Goal: Task Accomplishment & Management: Use online tool/utility

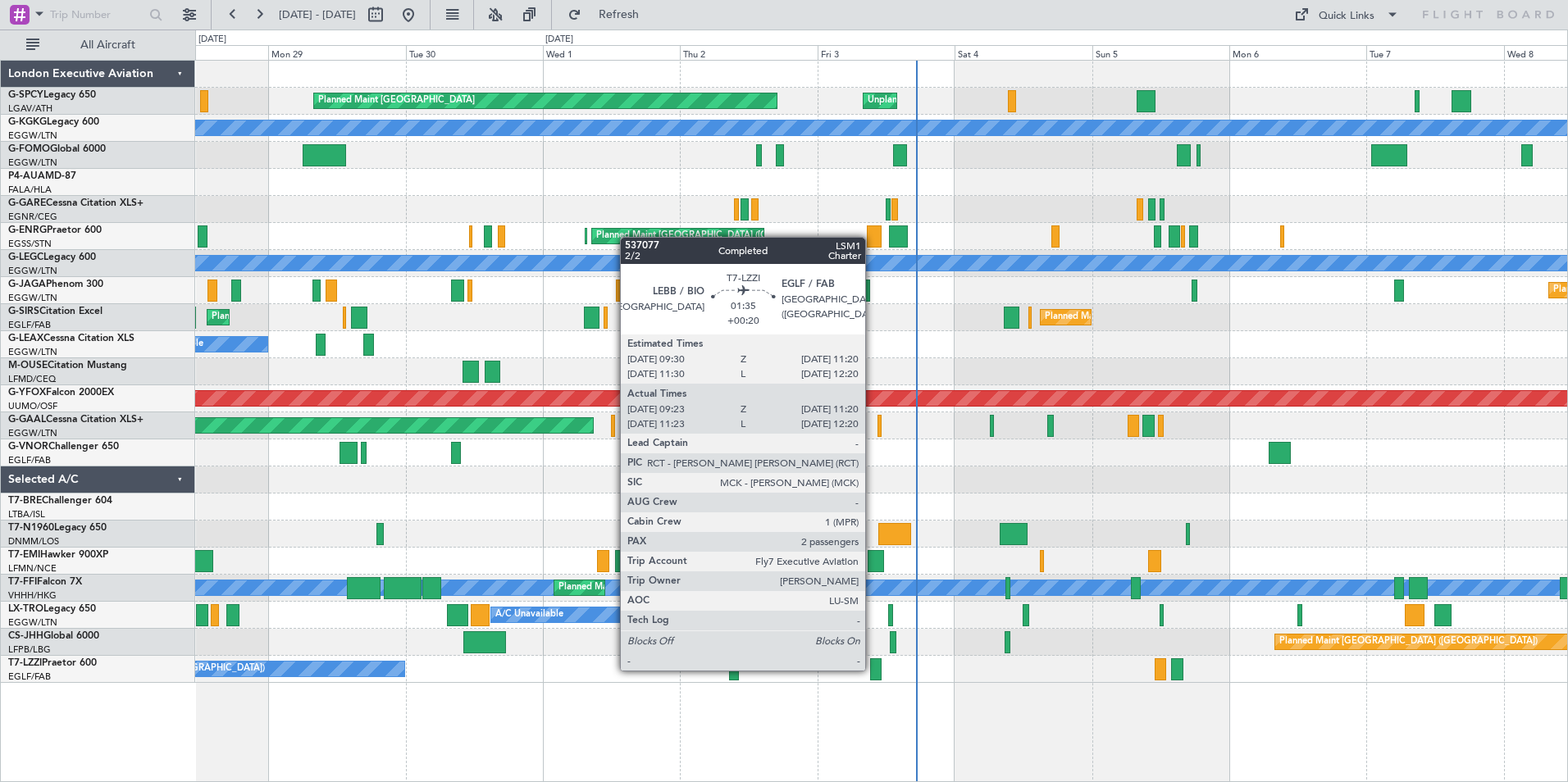
click at [873, 669] on div at bounding box center [876, 669] width 12 height 22
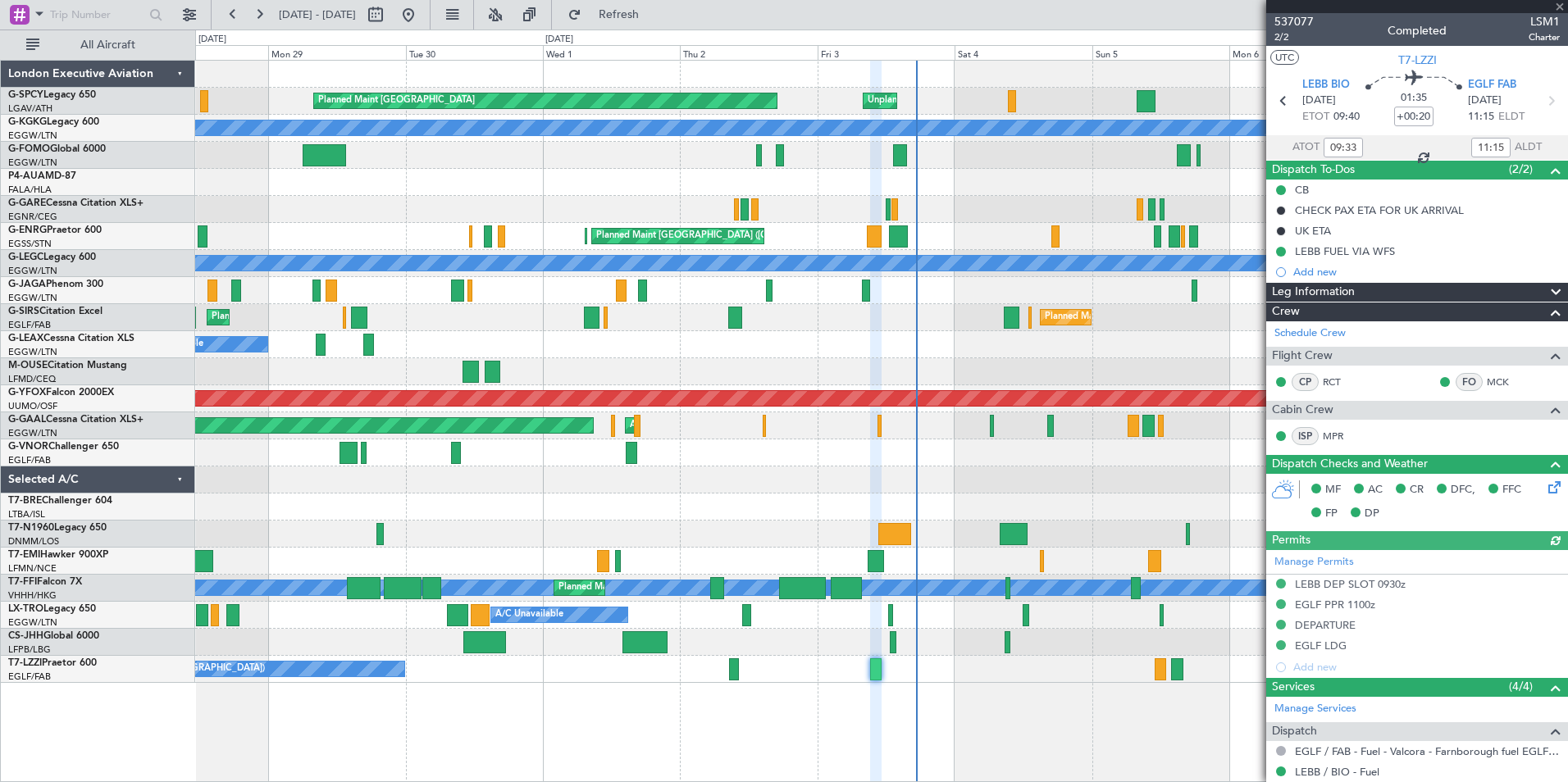
scroll to position [302, 0]
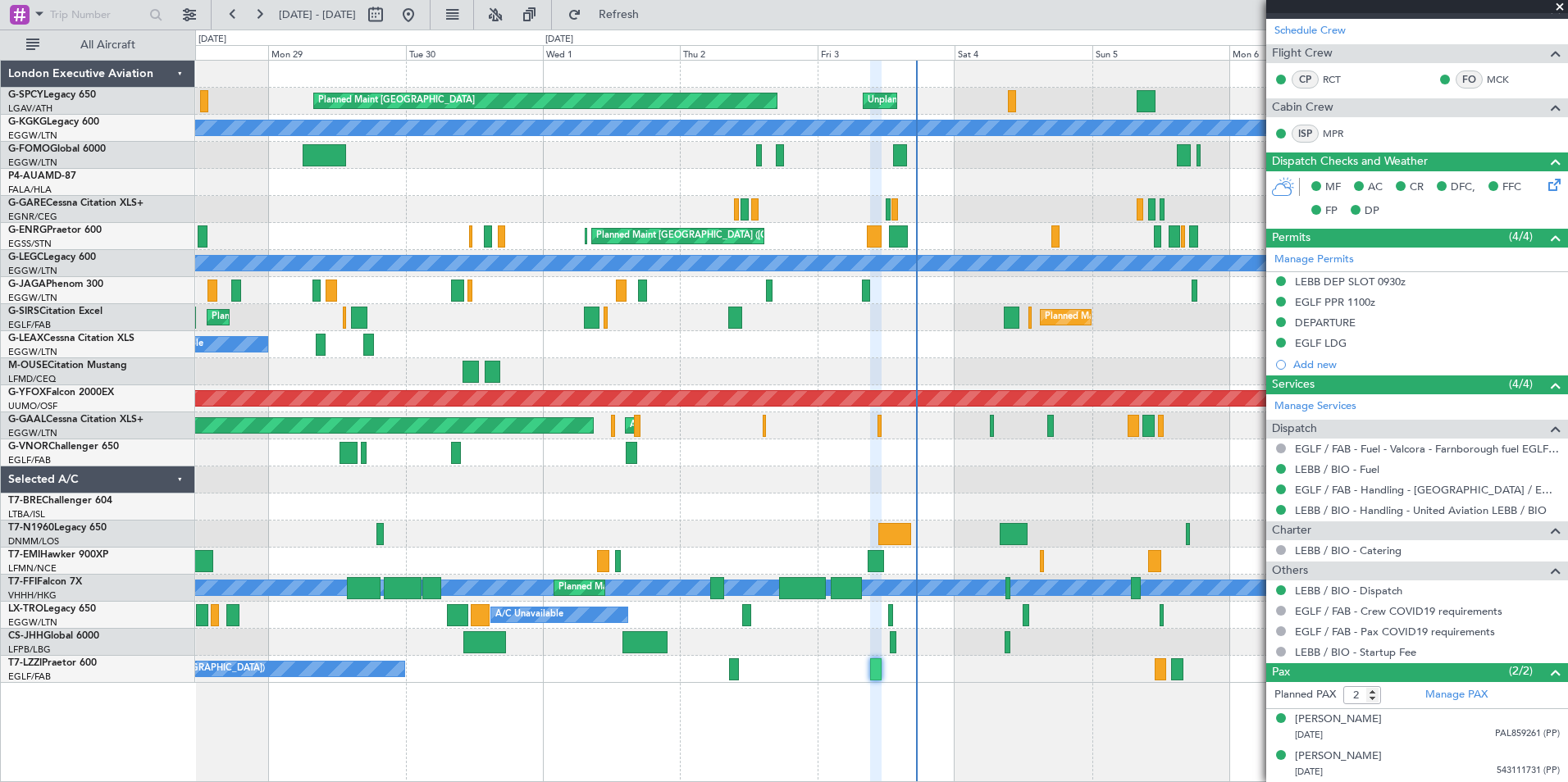
click at [1557, 4] on span at bounding box center [1560, 7] width 16 height 15
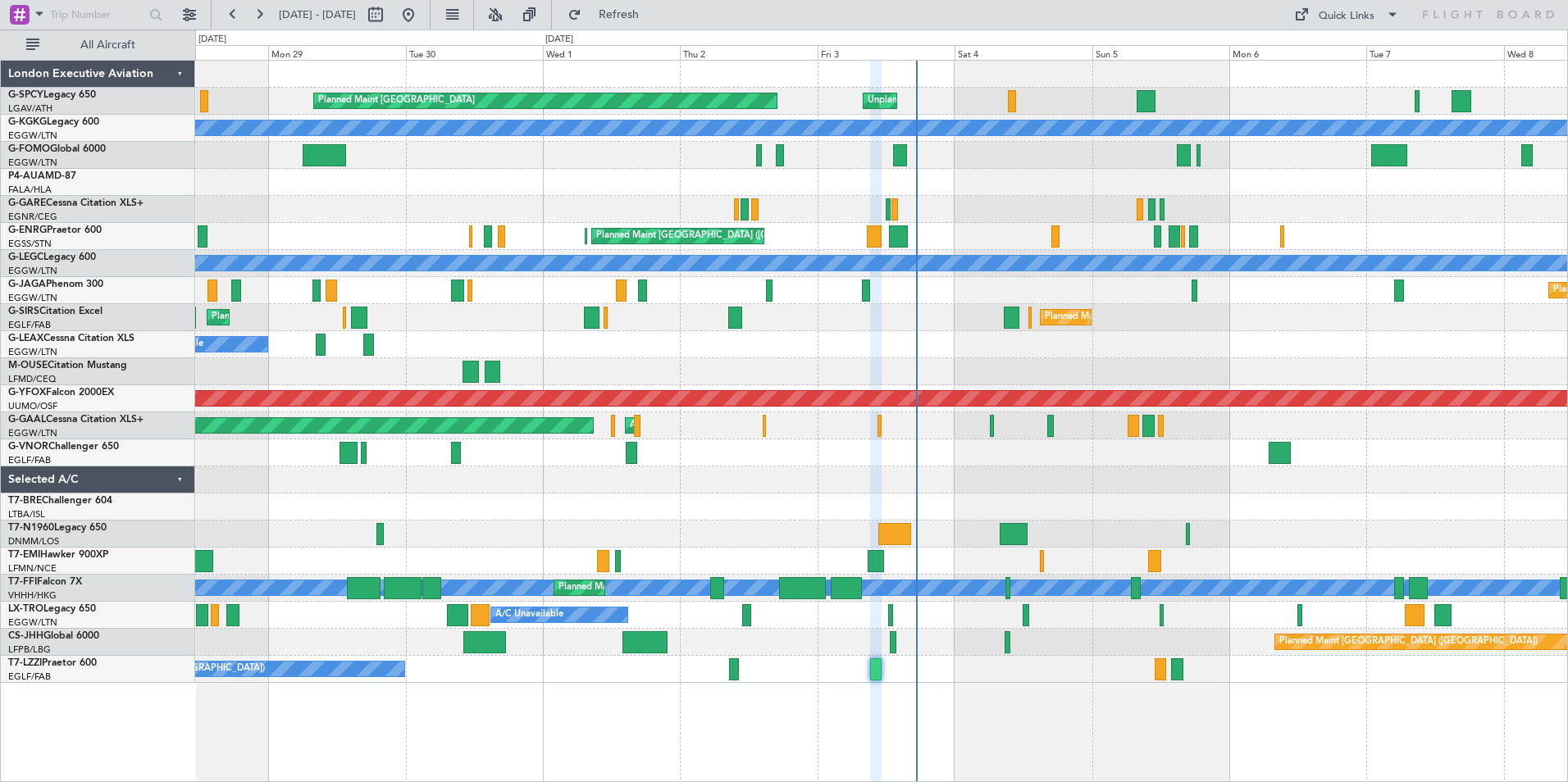
type input "0"
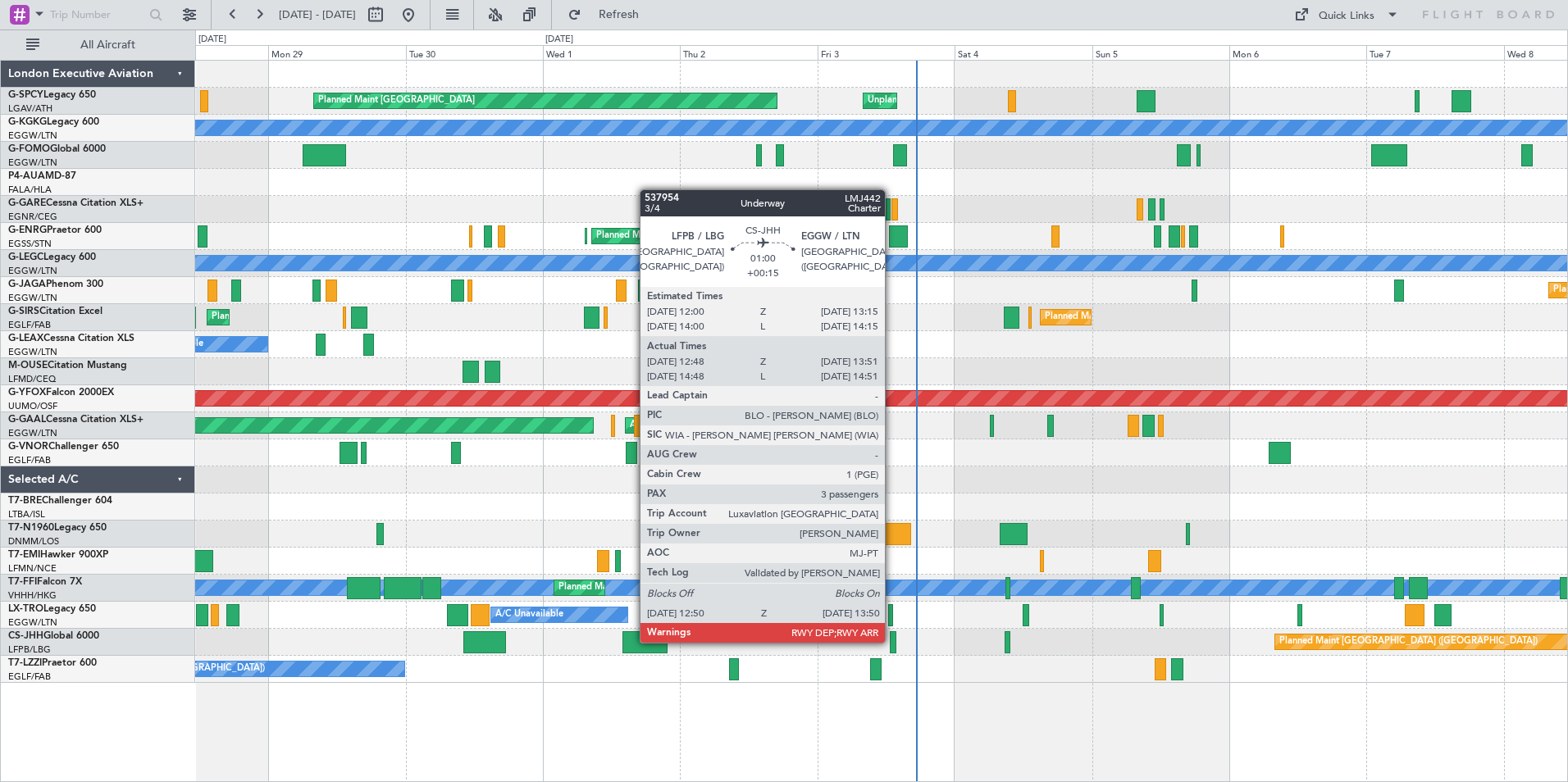
click at [893, 641] on div at bounding box center [893, 642] width 5 height 22
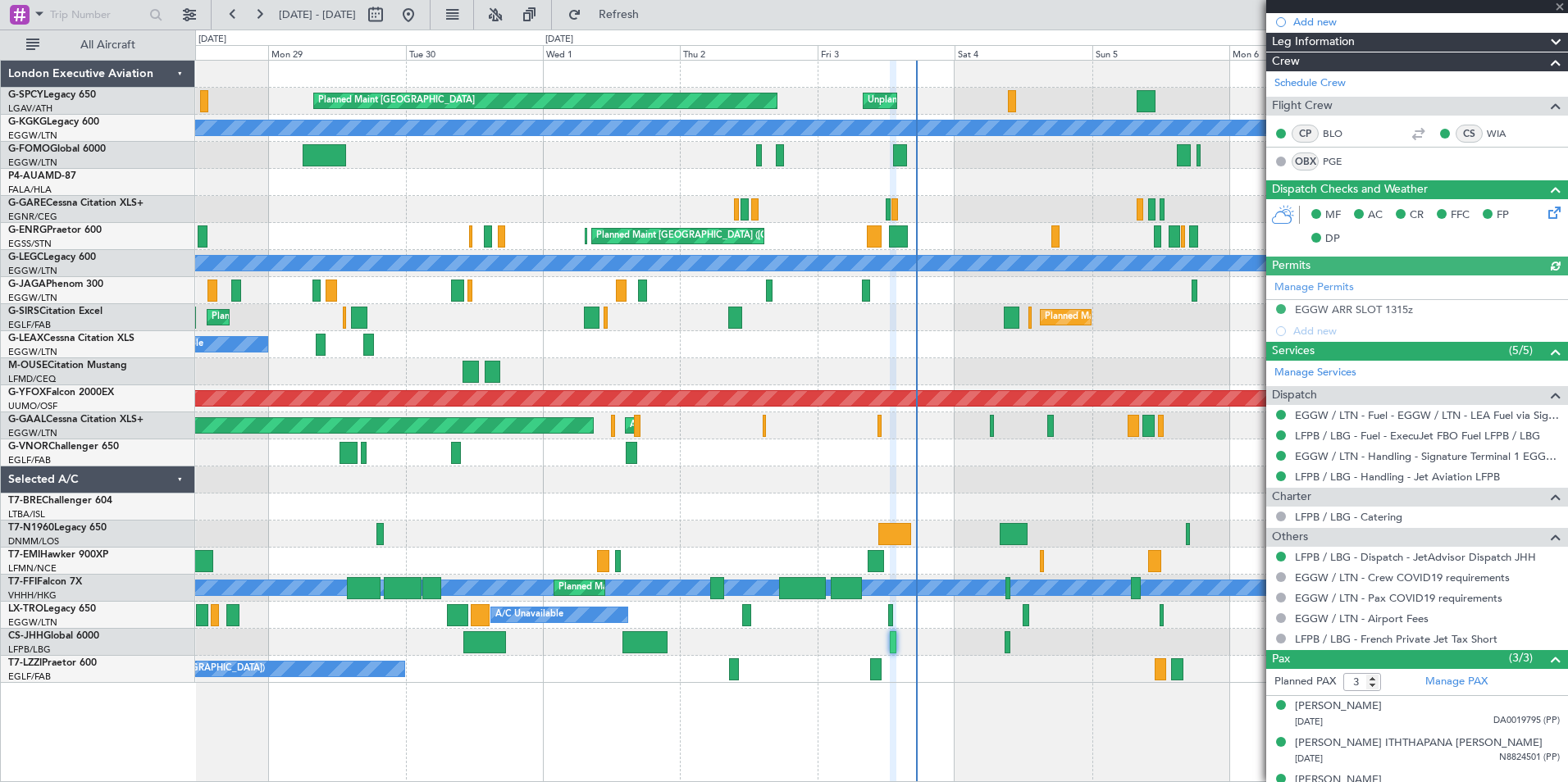
scroll to position [294, 0]
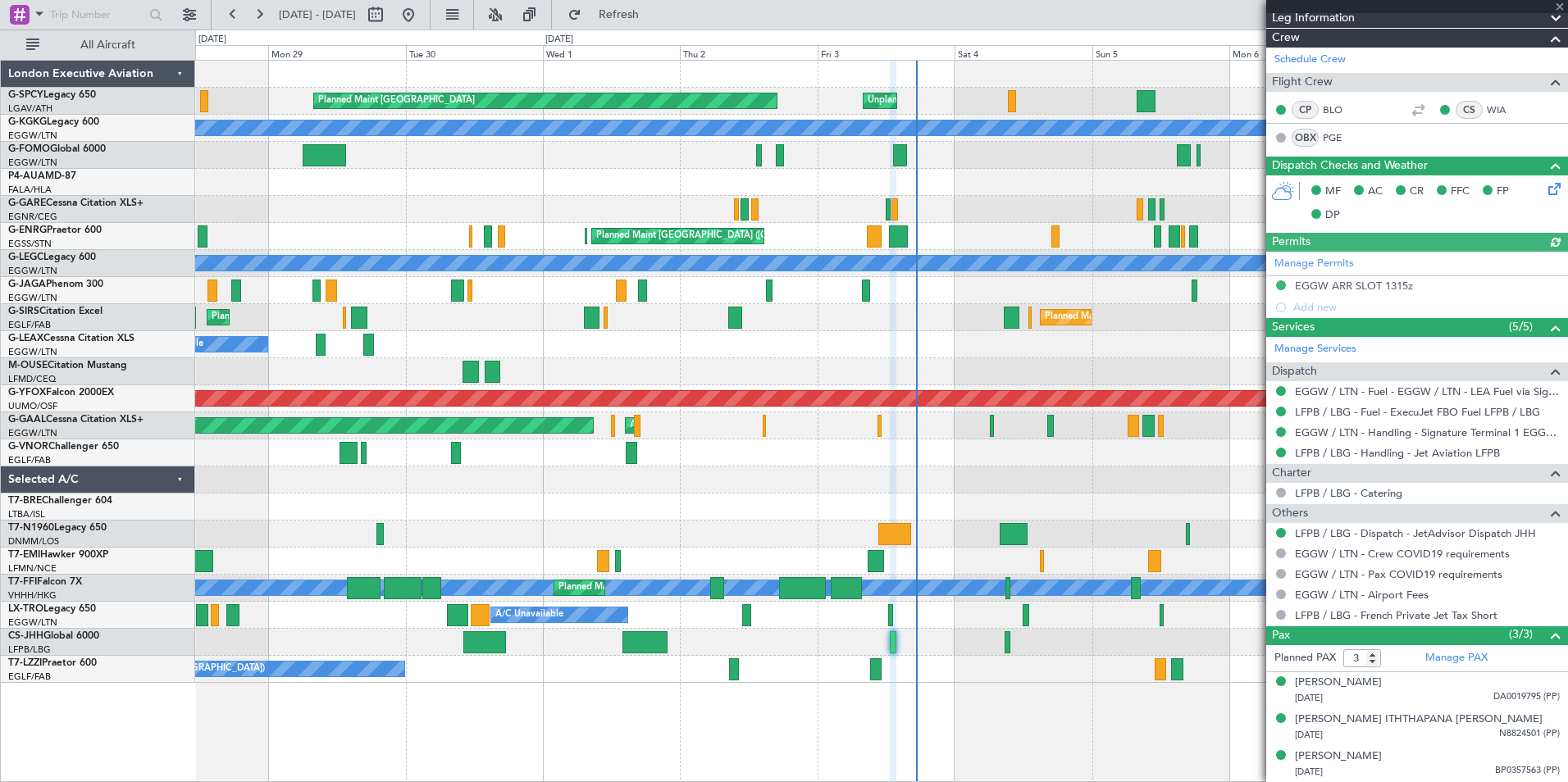
click at [1558, 4] on div at bounding box center [1417, 6] width 301 height 13
click at [1561, 7] on span at bounding box center [1560, 7] width 16 height 15
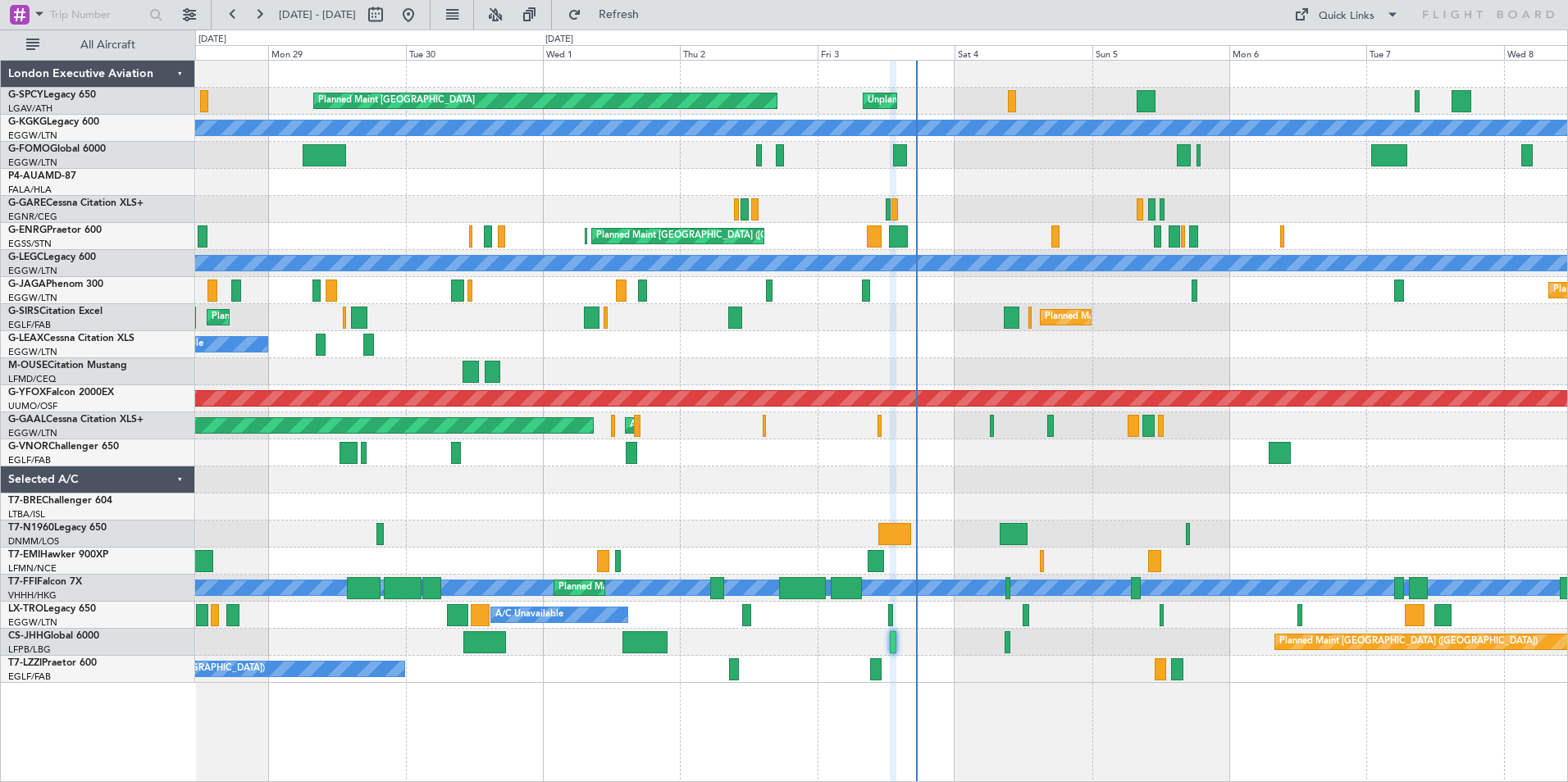
type input "0"
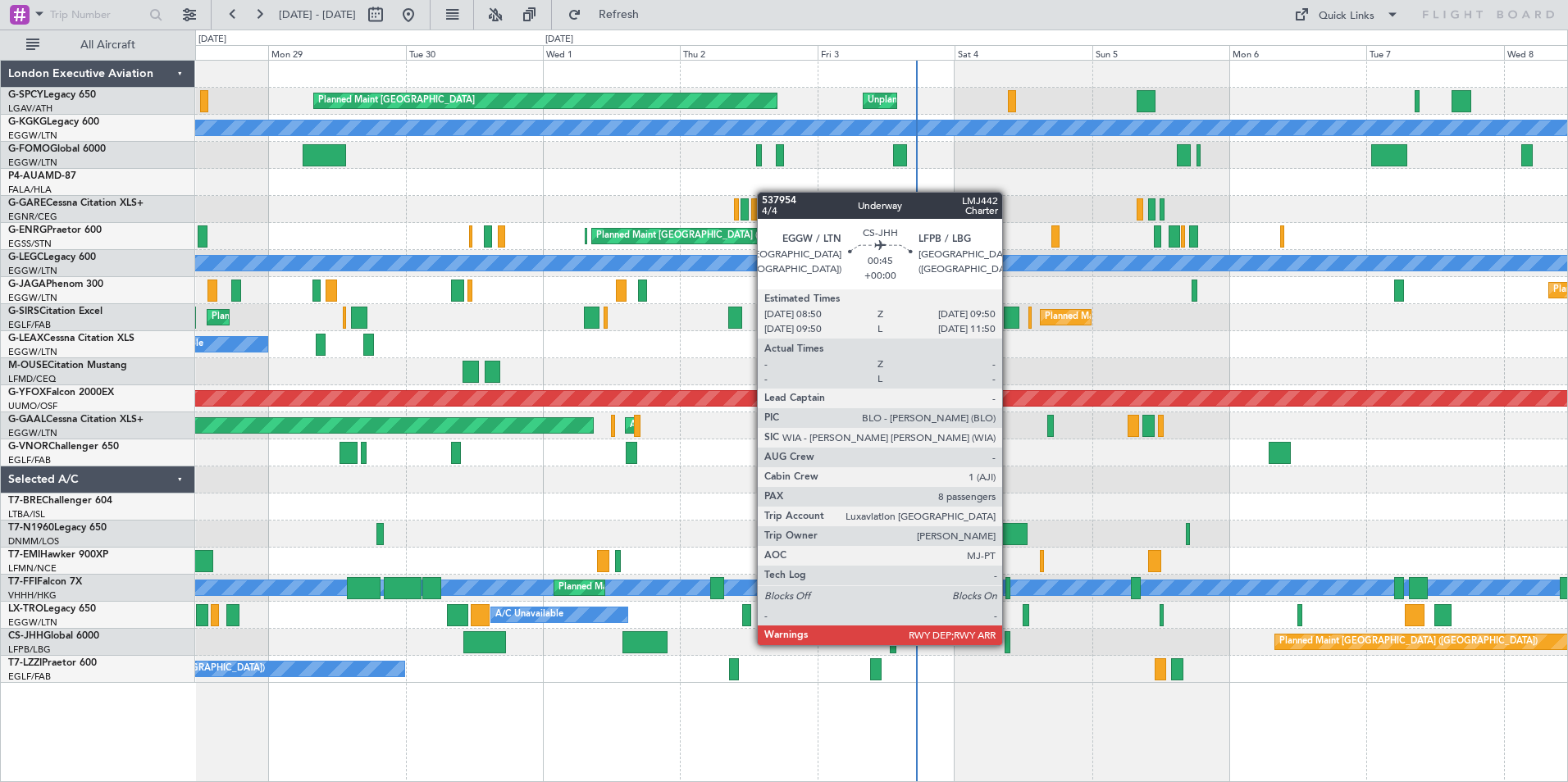
click at [1010, 644] on div at bounding box center [1008, 642] width 5 height 22
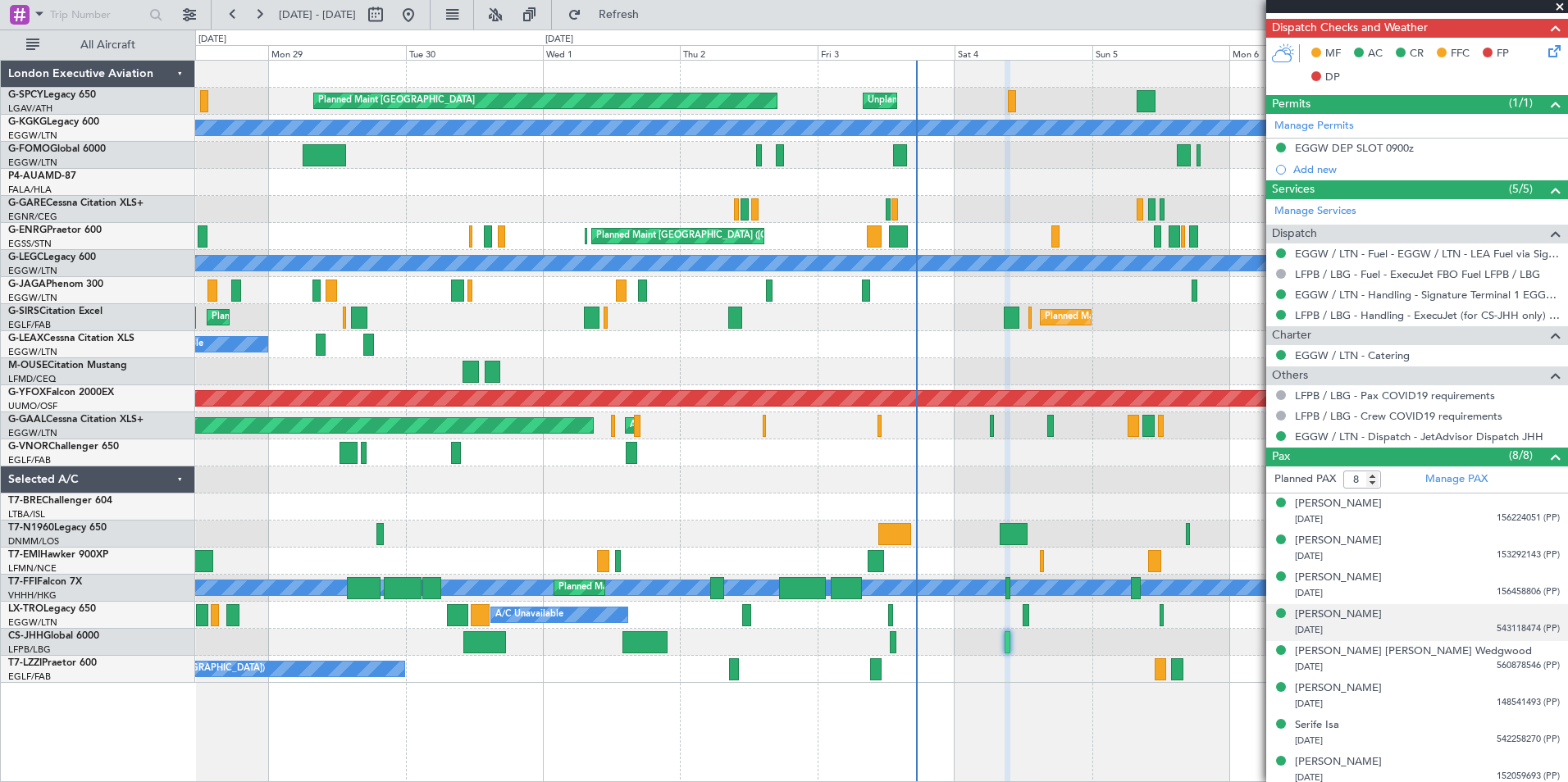
scroll to position [438, 0]
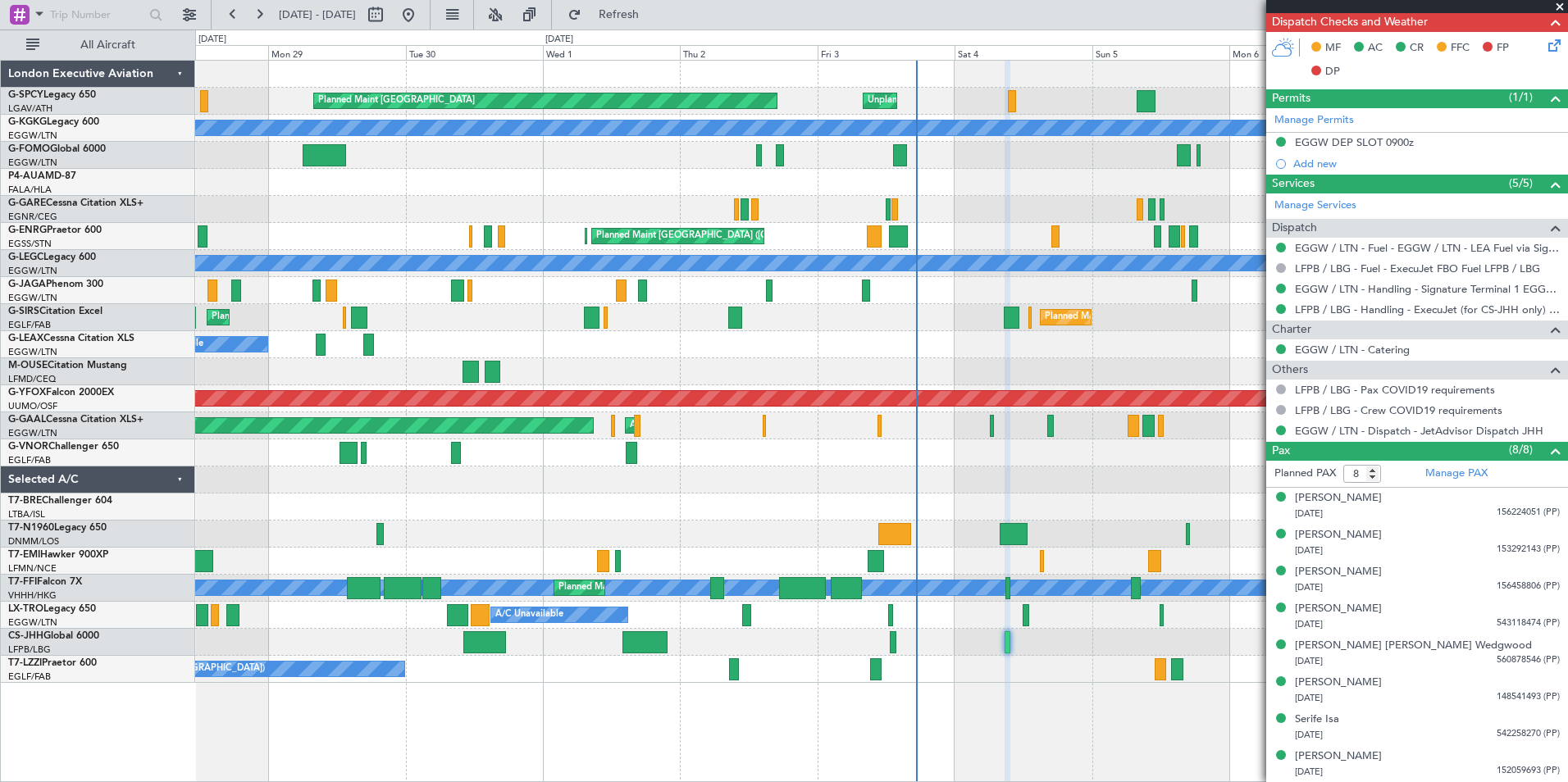
click at [1558, 5] on span at bounding box center [1560, 7] width 16 height 15
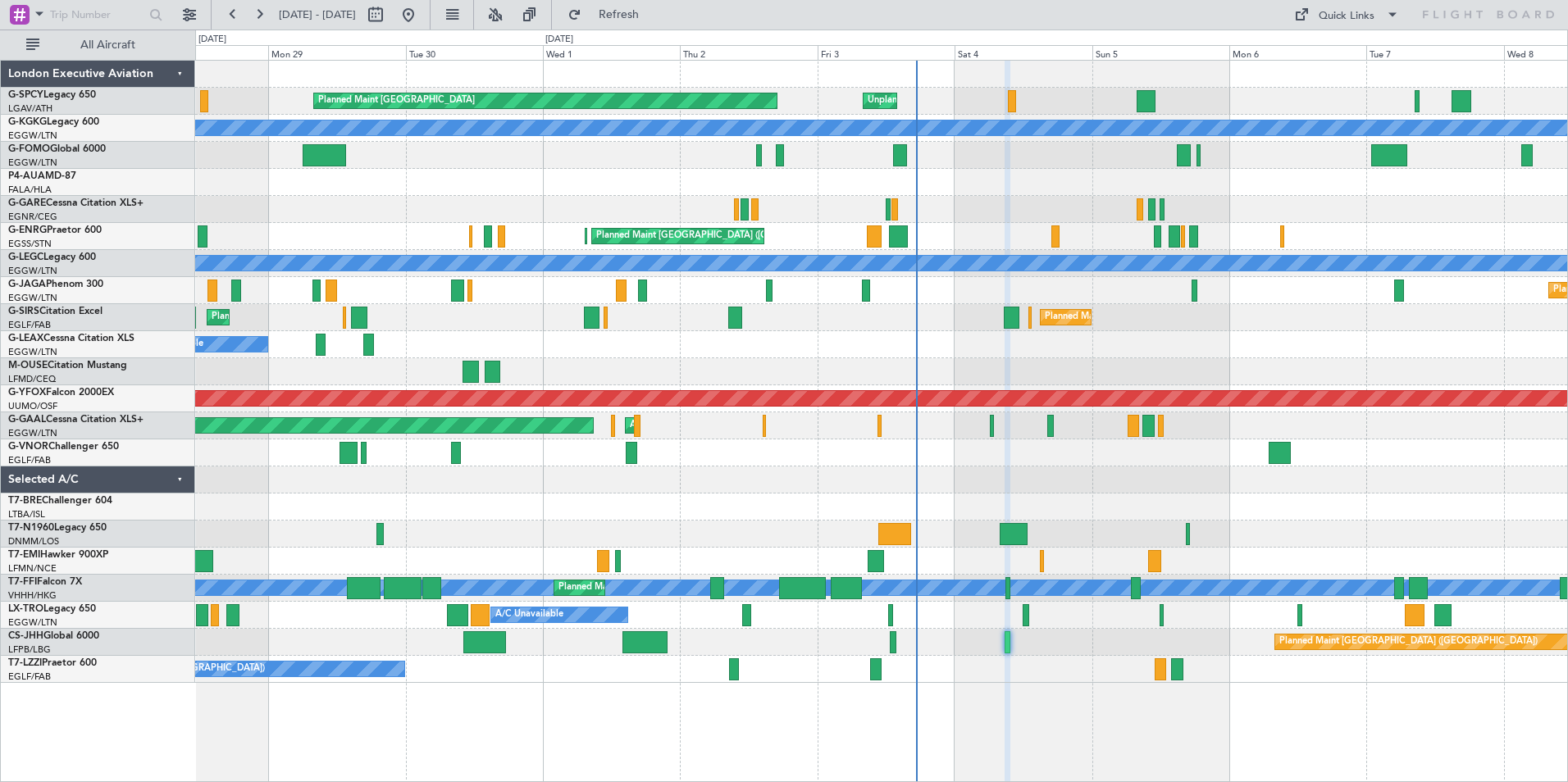
type input "0"
